Goal: Task Accomplishment & Management: Manage account settings

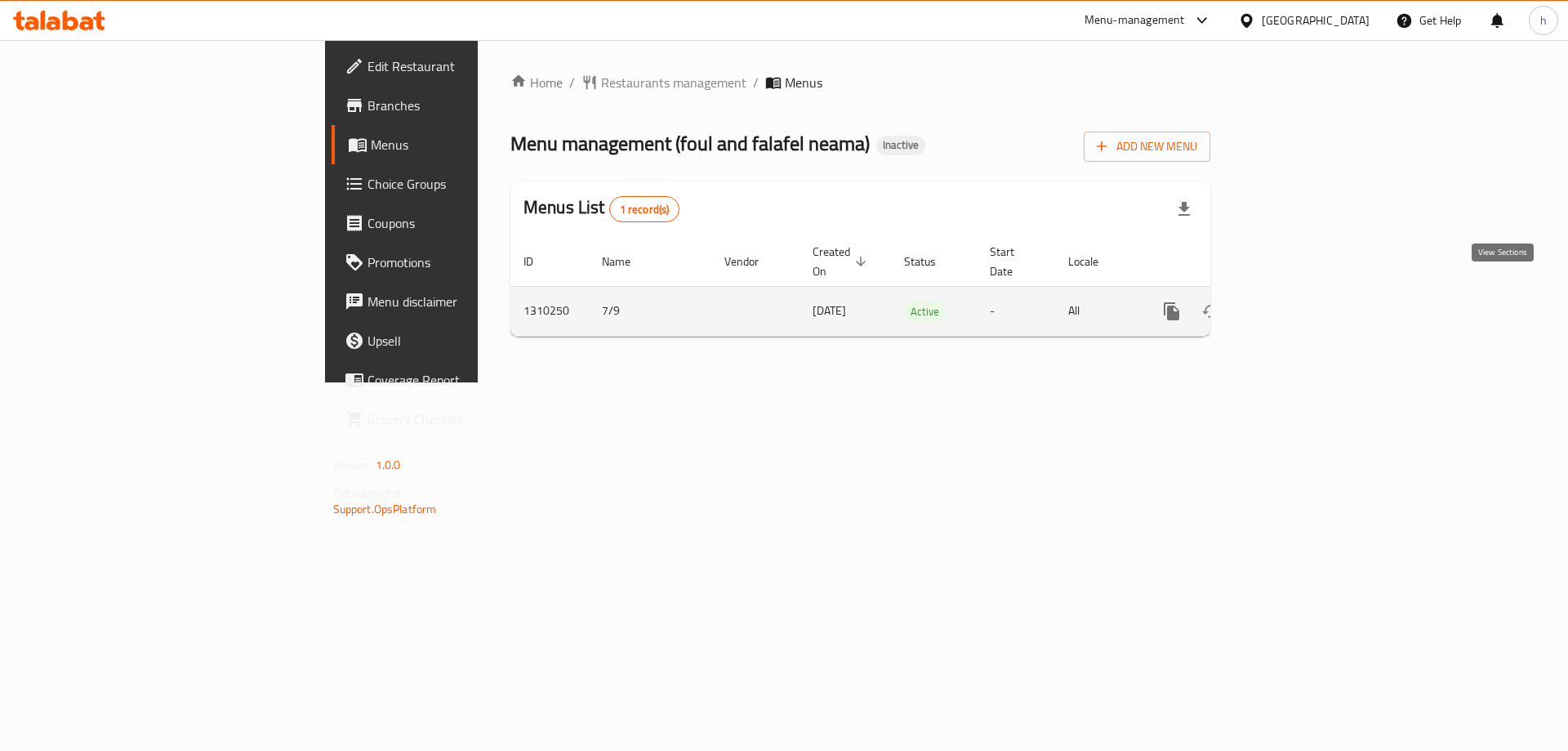
click at [1299, 301] on icon "enhanced table" at bounding box center [1289, 310] width 20 height 20
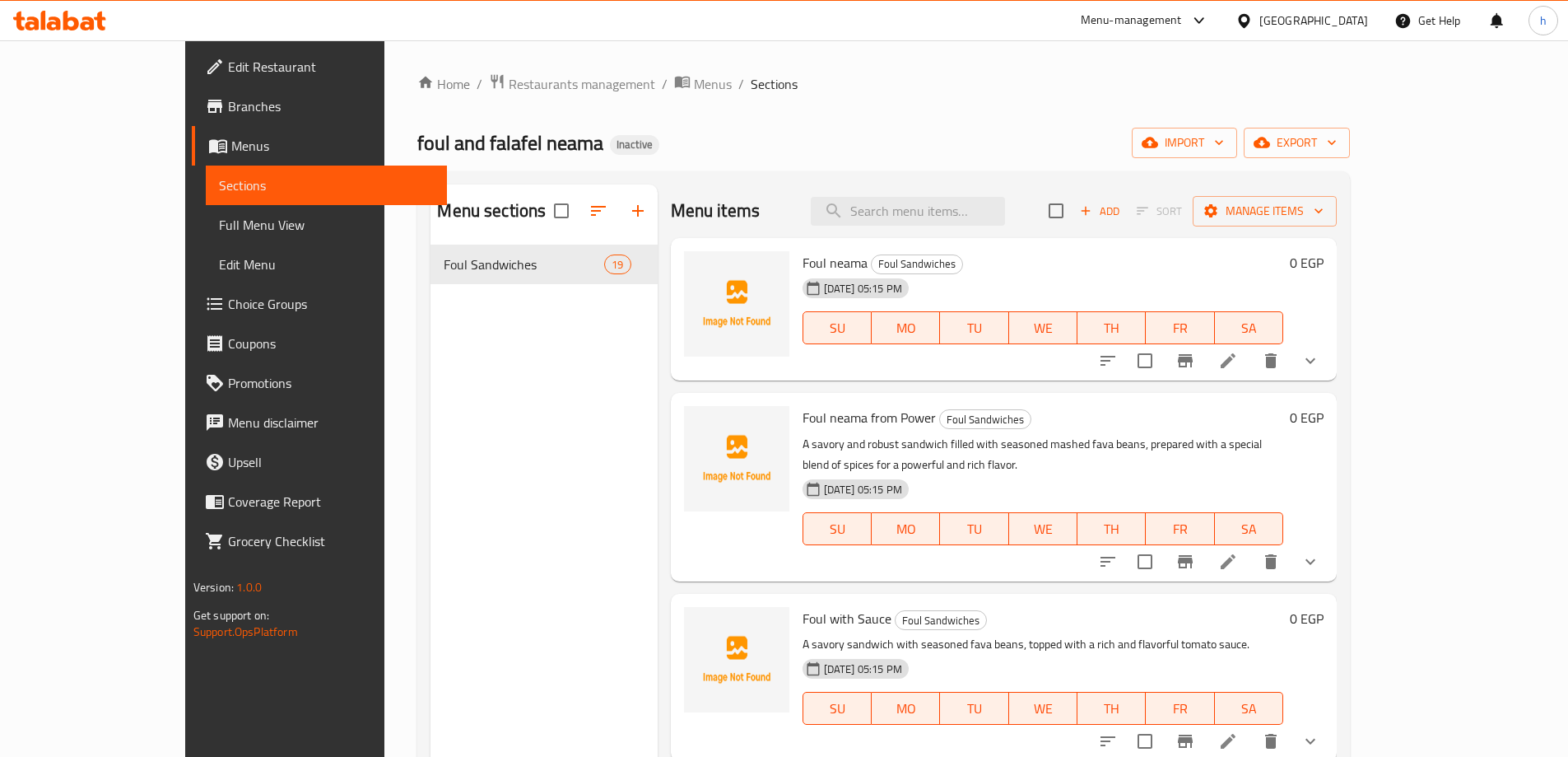
click at [961, 83] on ol "Home / Restaurants management / Menus / Sections" at bounding box center [884, 84] width 933 height 22
click at [231, 152] on span "Menus" at bounding box center [332, 146] width 203 height 20
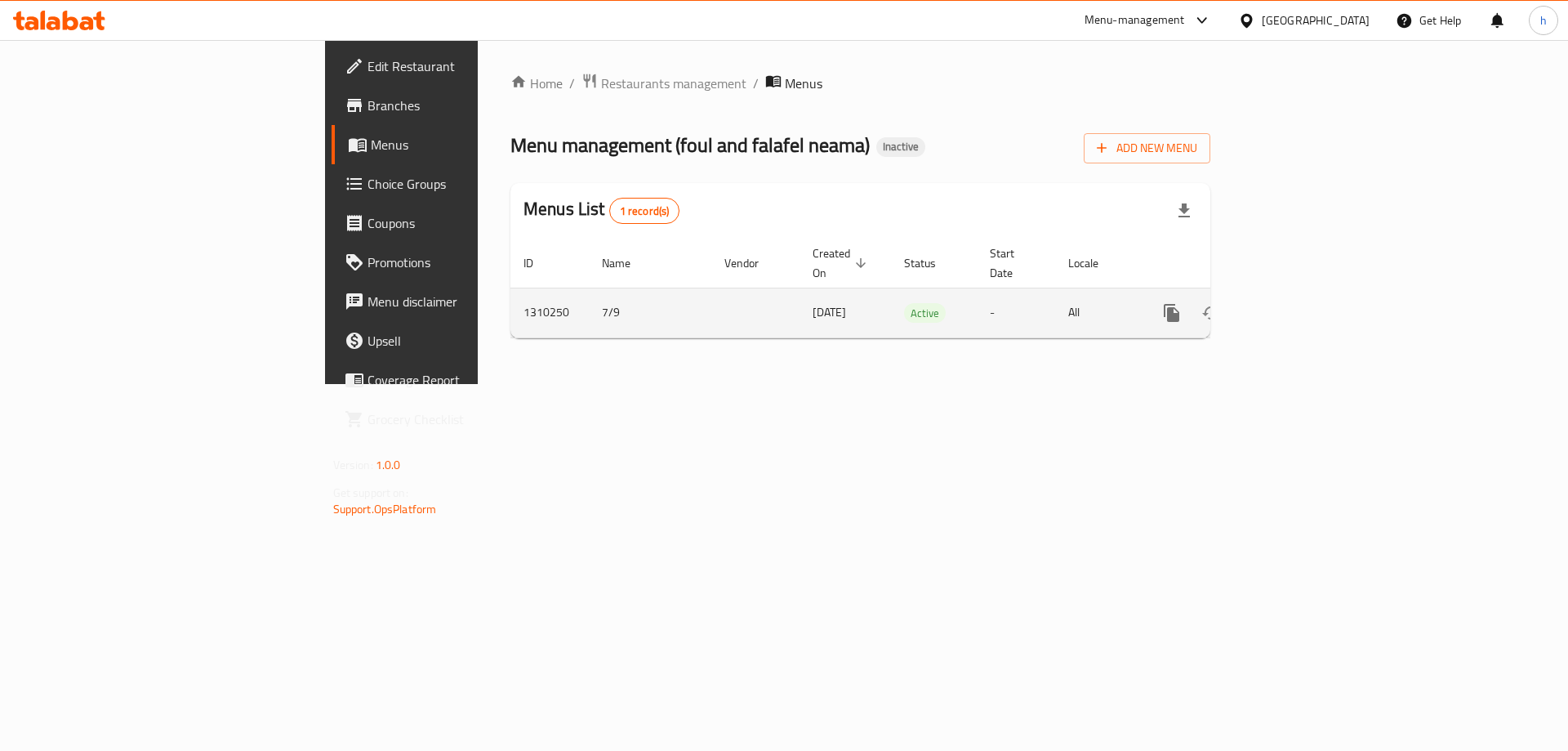
click at [1297, 305] on icon "enhanced table" at bounding box center [1288, 312] width 15 height 15
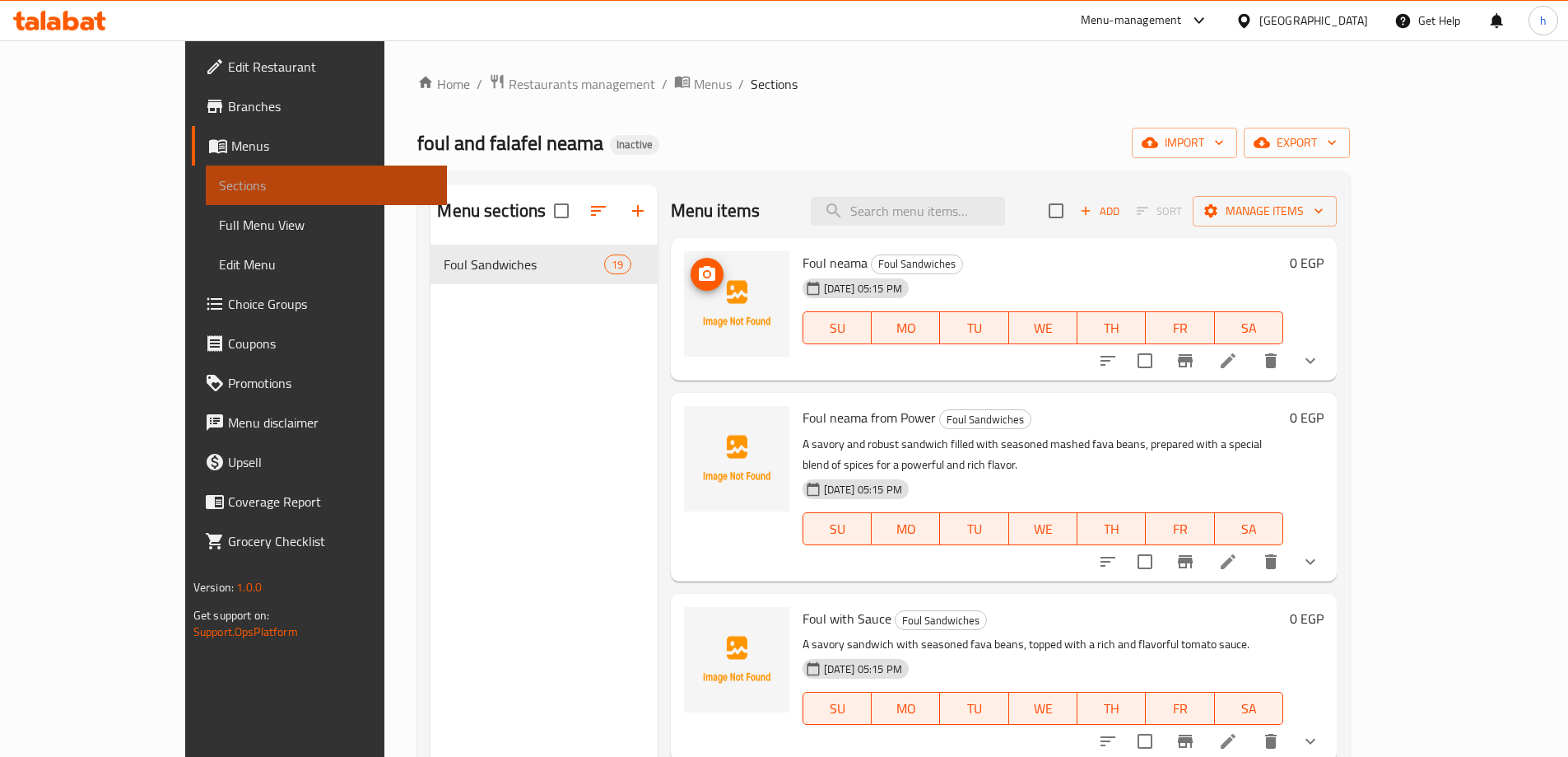
click at [206, 203] on link "Sections" at bounding box center [327, 185] width 241 height 40
click at [231, 143] on span "Menus" at bounding box center [332, 146] width 203 height 20
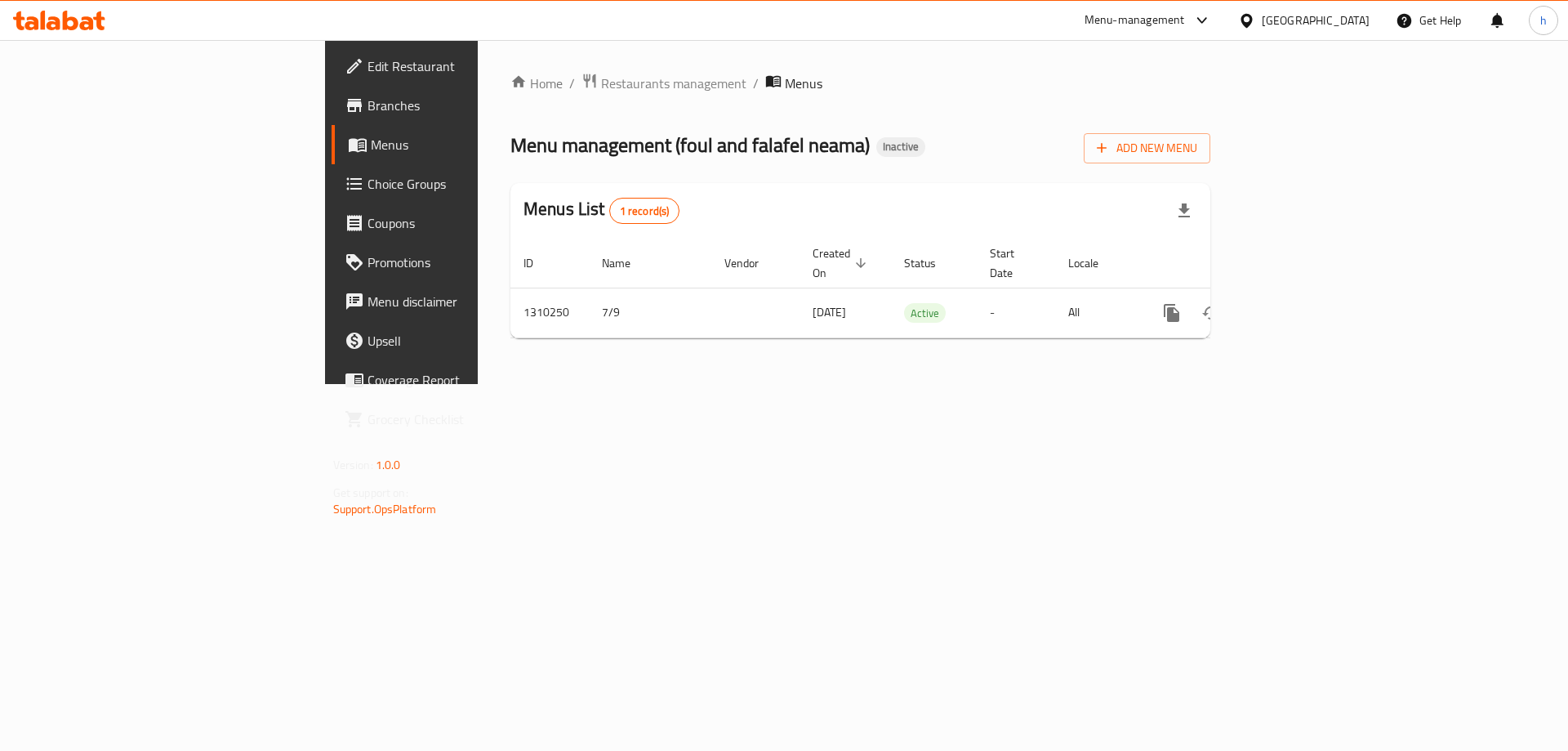
click at [368, 68] on span "Edit Restaurant" at bounding box center [471, 66] width 207 height 20
click at [368, 103] on span "Branches" at bounding box center [471, 105] width 207 height 20
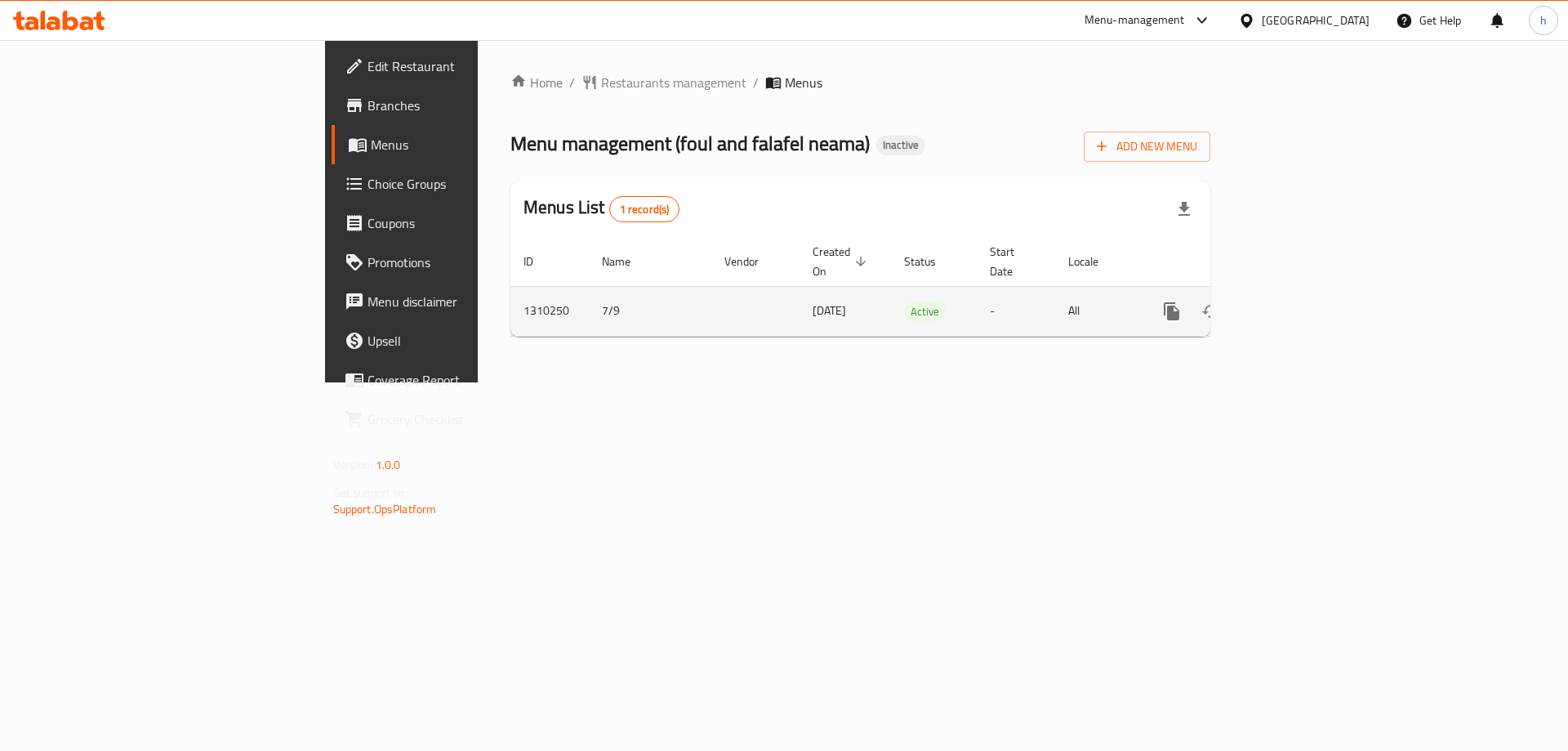
click at [1299, 301] on icon "enhanced table" at bounding box center [1289, 310] width 20 height 20
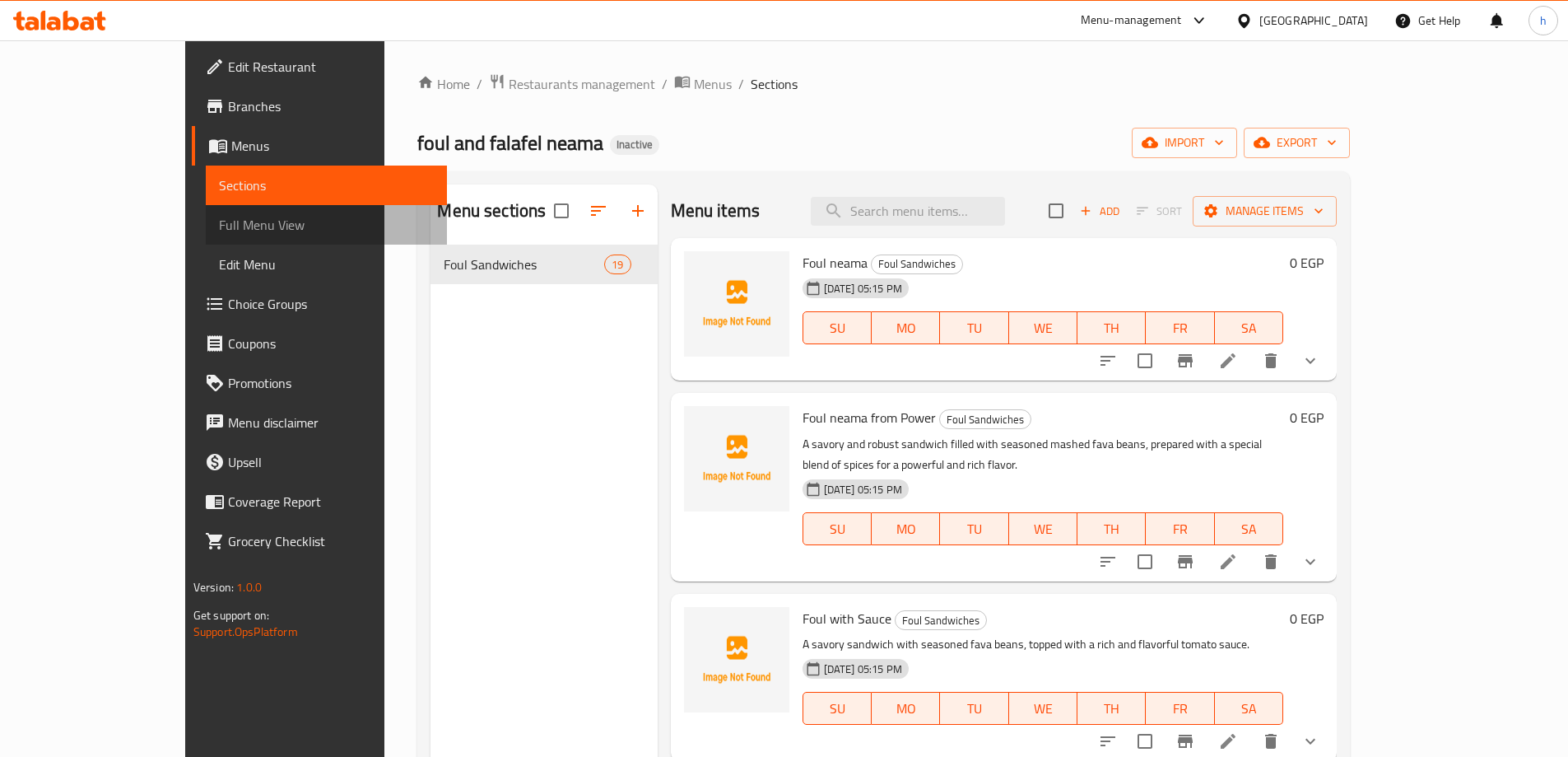
click at [219, 218] on span "Full Menu View" at bounding box center [326, 224] width 215 height 20
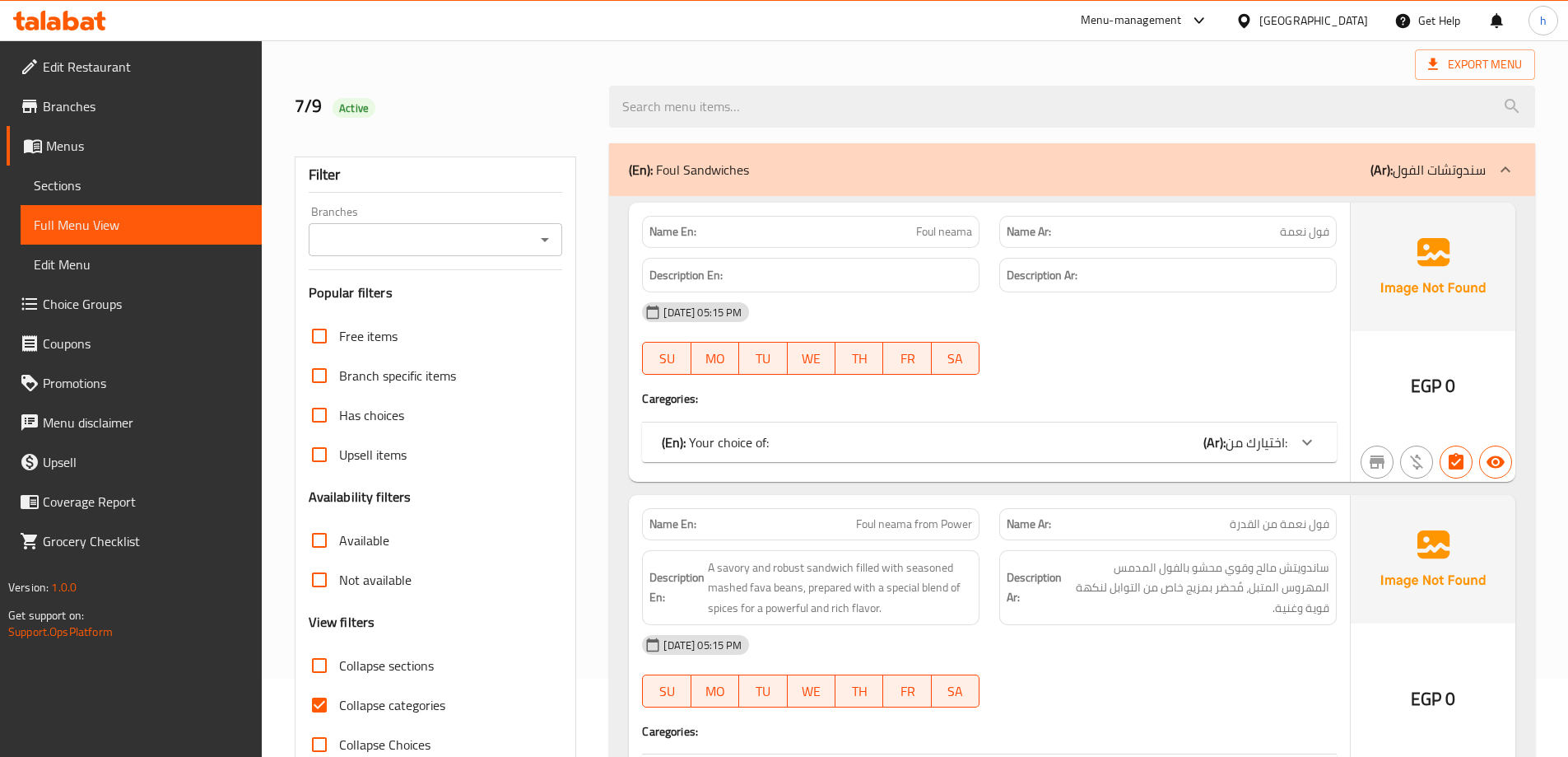
scroll to position [165, 0]
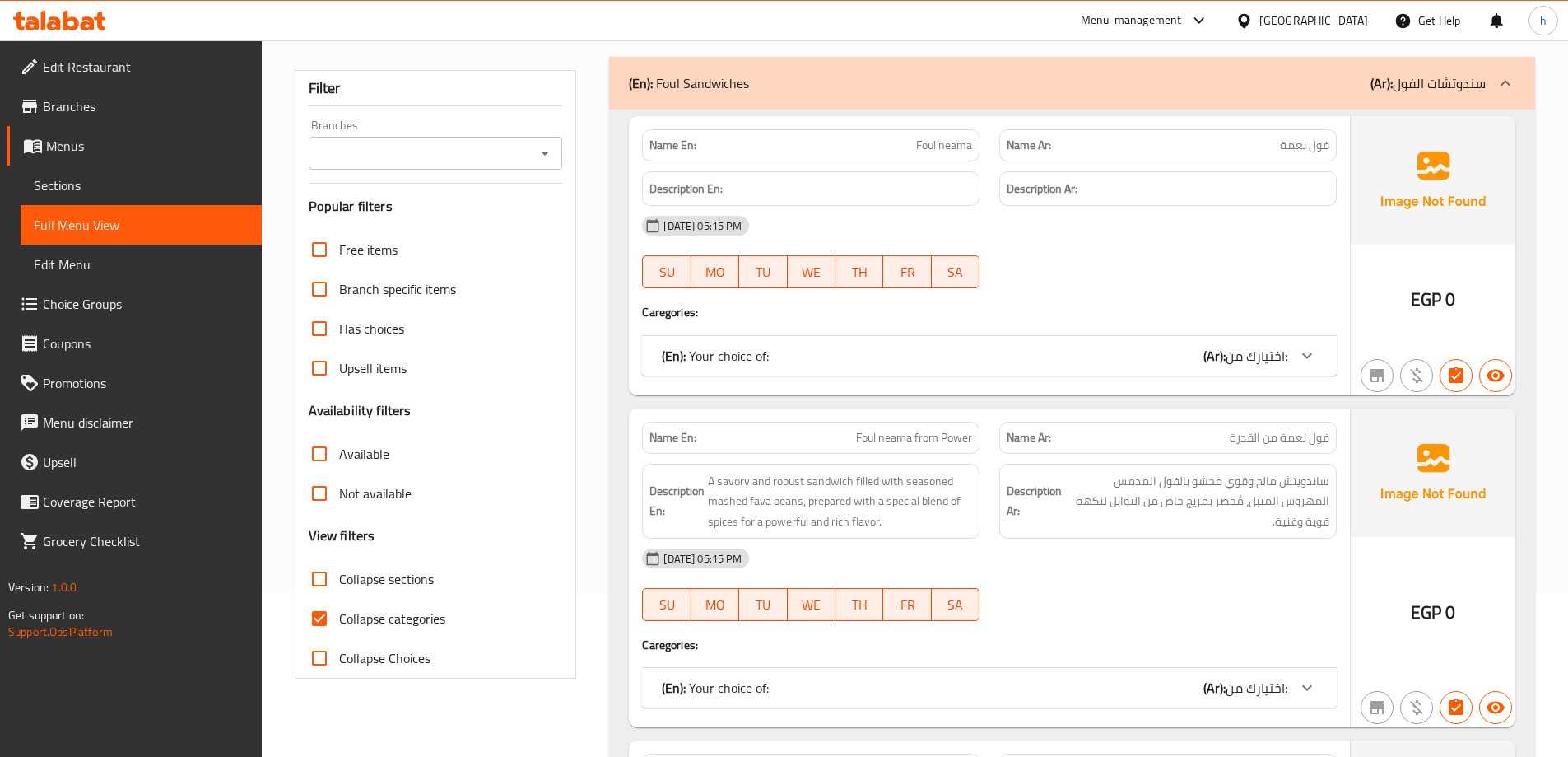
click at [326, 616] on input "Collapse categories" at bounding box center [320, 618] width 40 height 40
checkbox input "false"
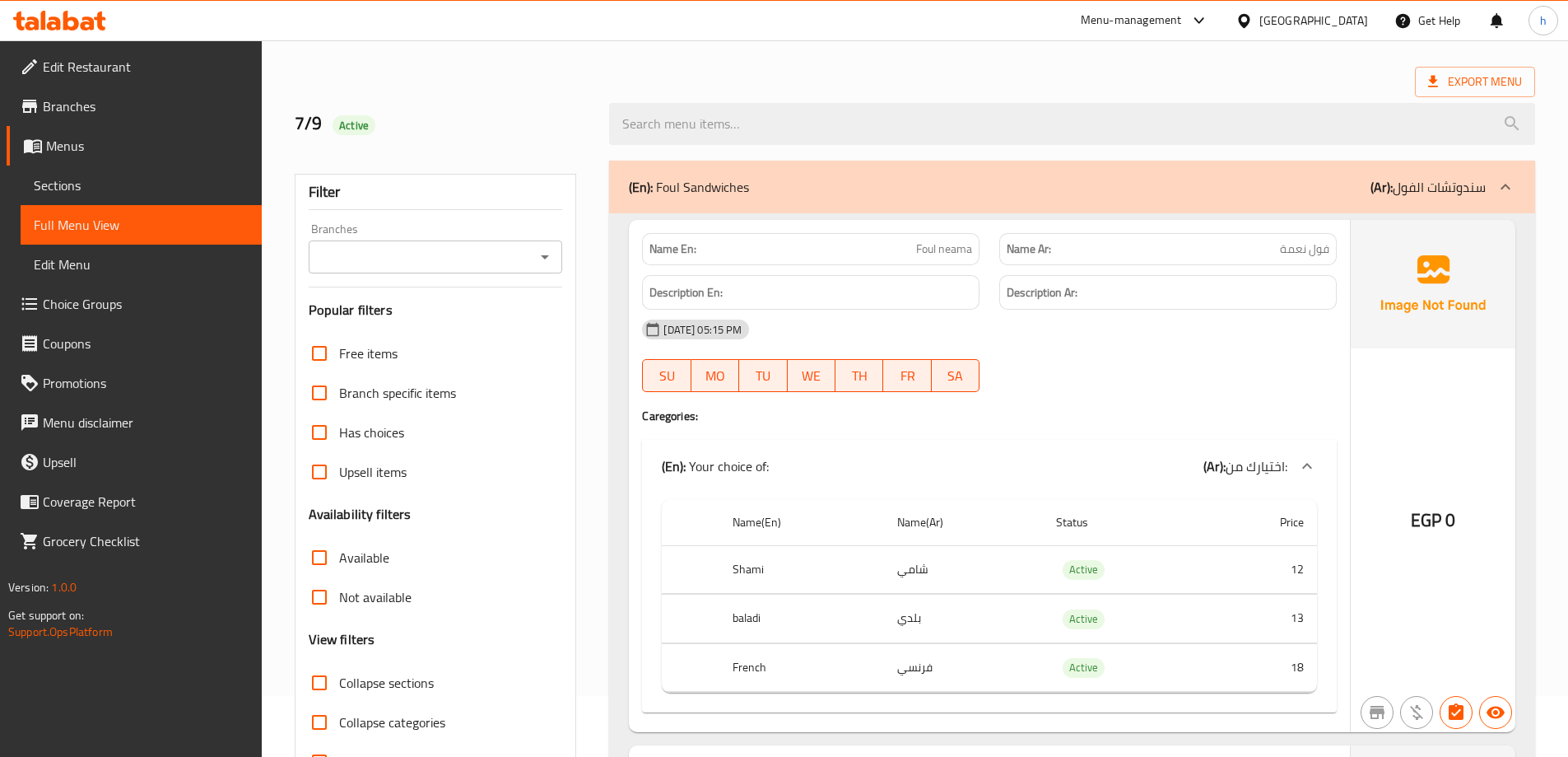
scroll to position [0, 0]
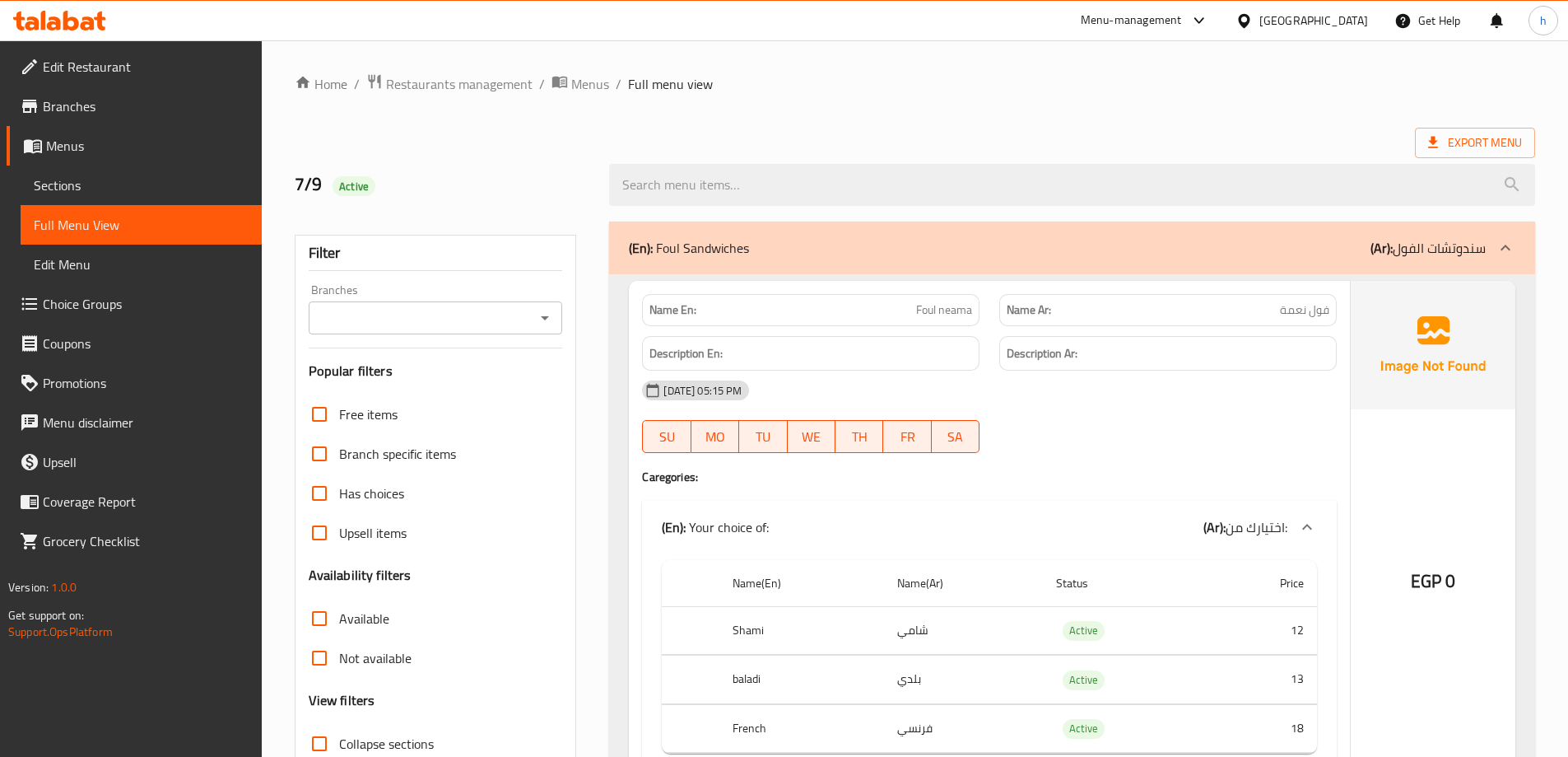
click at [89, 151] on span "Menus" at bounding box center [147, 146] width 203 height 20
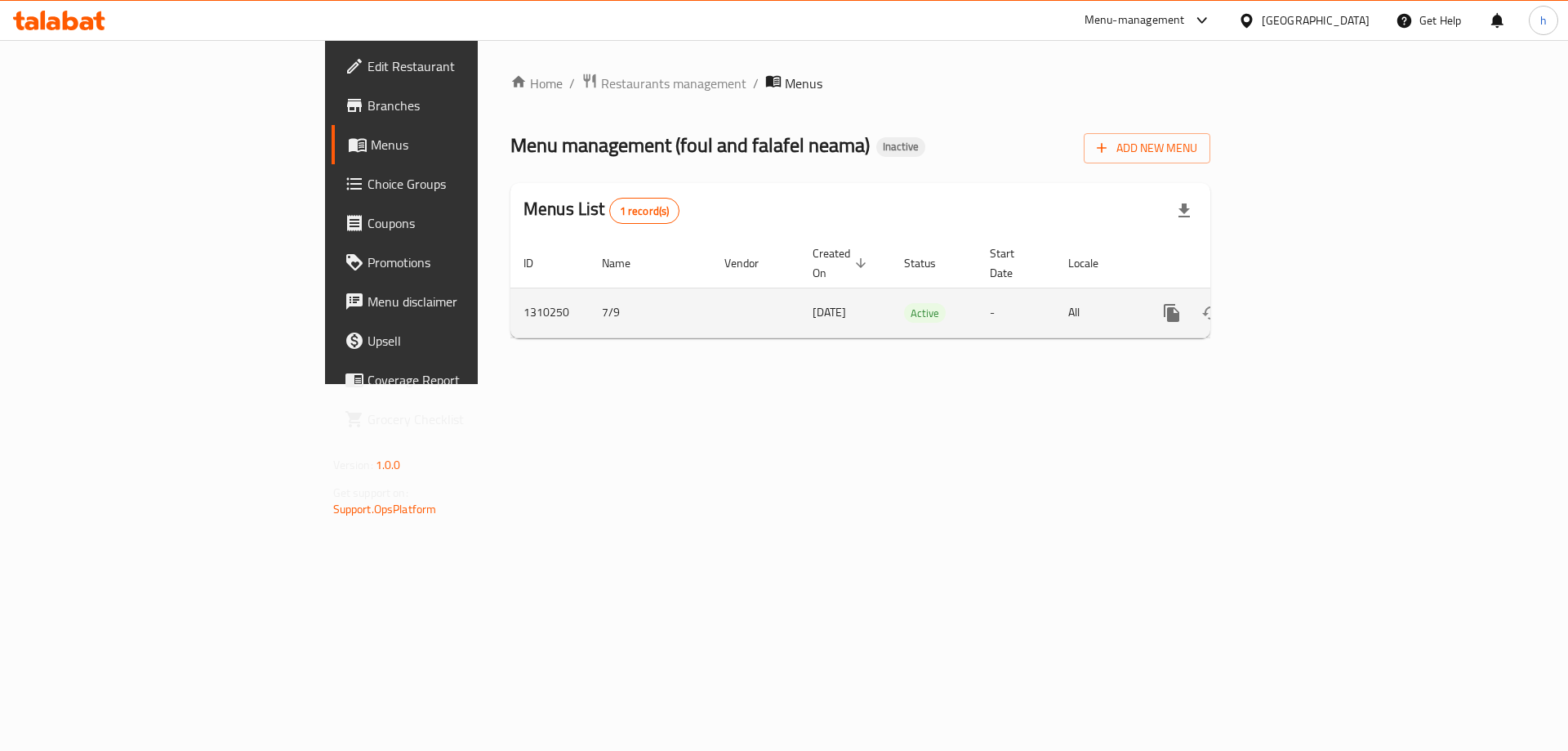
click at [1297, 305] on icon "enhanced table" at bounding box center [1288, 312] width 15 height 15
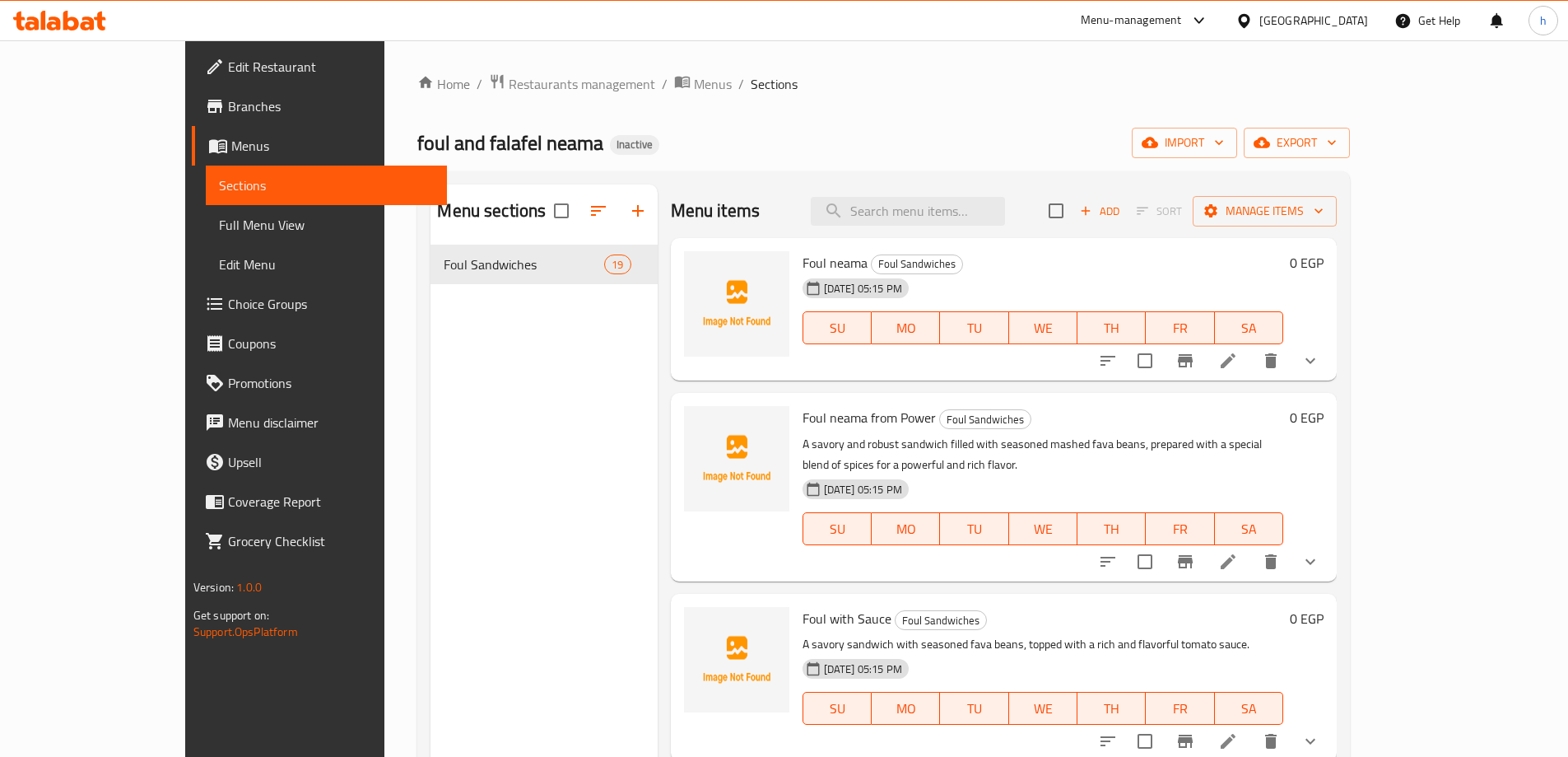
click at [774, 132] on div "foul and falafel neama Inactive import export" at bounding box center [884, 142] width 933 height 30
